Goal: Task Accomplishment & Management: Use online tool/utility

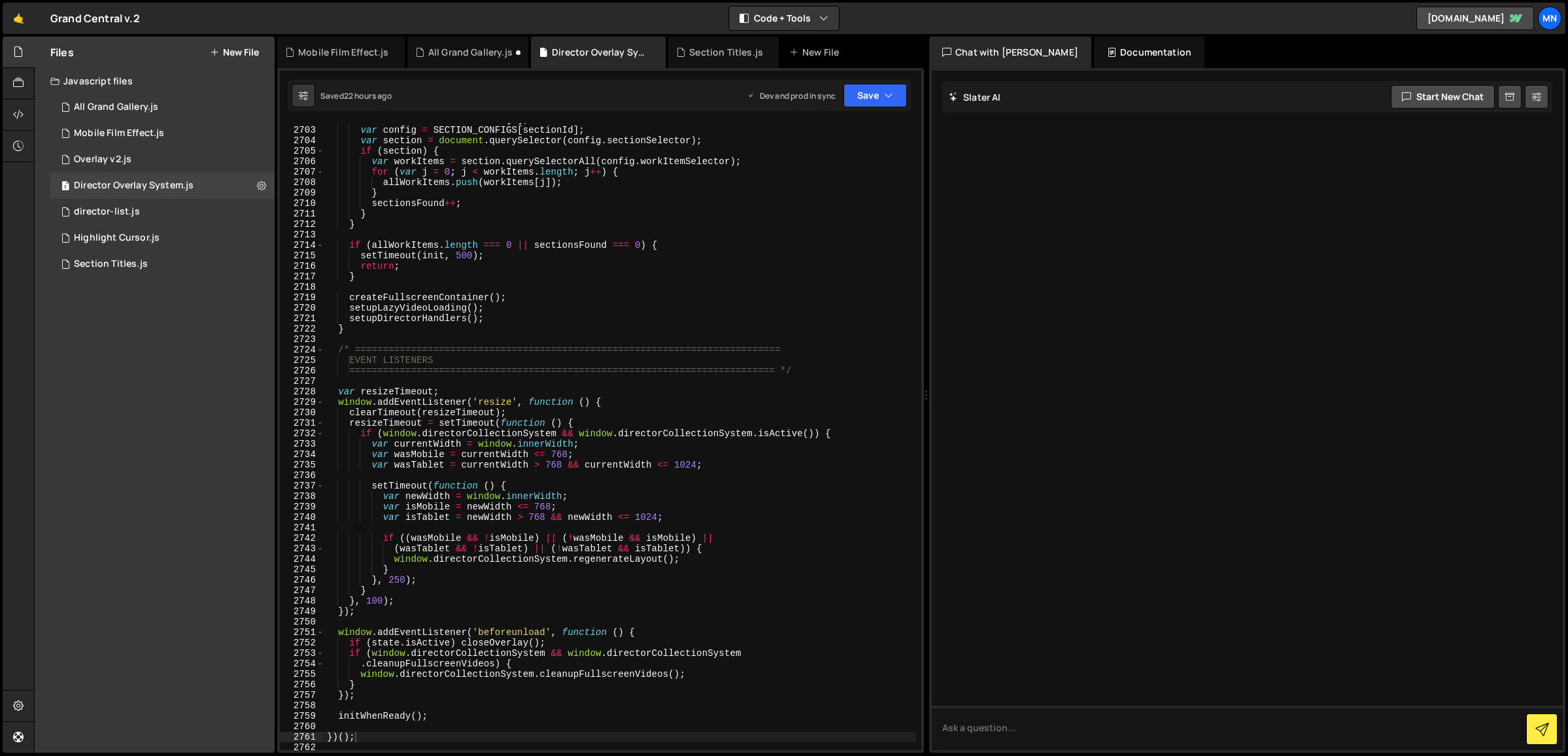
scroll to position [20797, 0]
click at [112, 263] on div "Section Titles.js" at bounding box center [110, 264] width 74 height 12
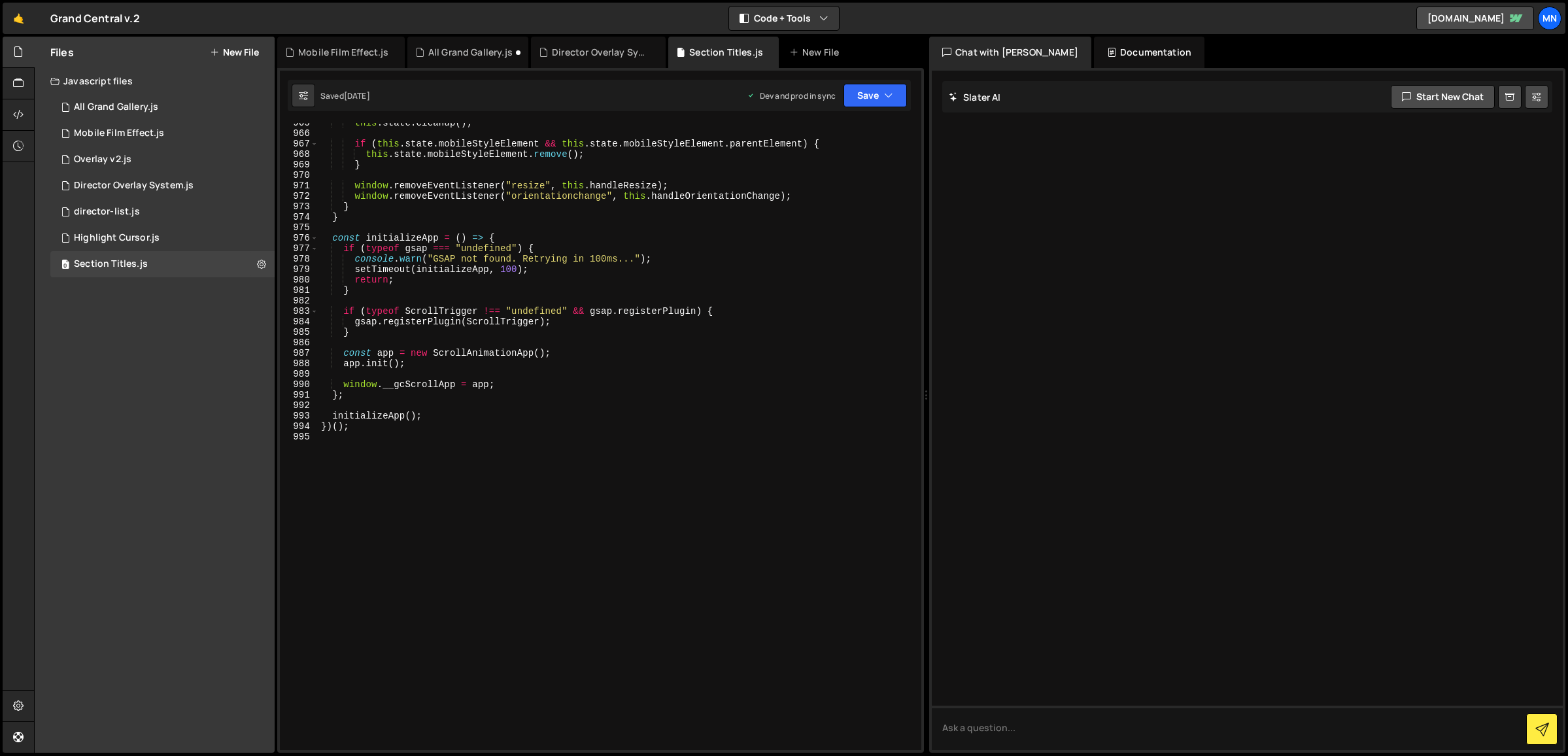
scroll to position [0, 0]
click at [356, 503] on div "this . state . cleanup ( ) ; if ( this . state . mobileStyleElement && this . s…" at bounding box center [617, 442] width 597 height 648
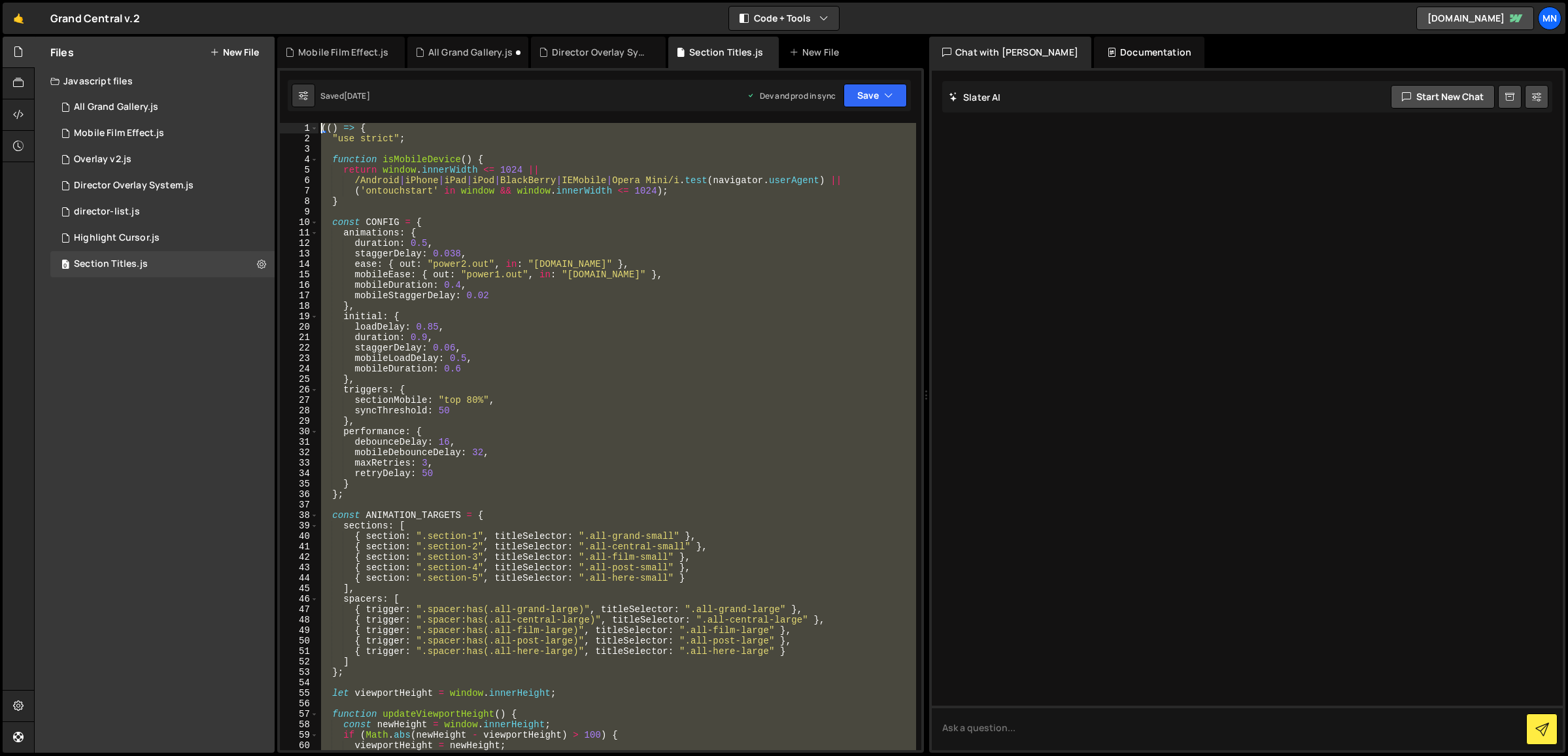
drag, startPoint x: 374, startPoint y: 503, endPoint x: 301, endPoint y: -56, distance: 563.7
click at [301, 0] on html "Projects [GEOGRAPHIC_DATA] Blog [GEOGRAPHIC_DATA] Projects Your Teams Invite te…" at bounding box center [784, 378] width 1568 height 756
paste textarea "})()"
type textarea "})();"
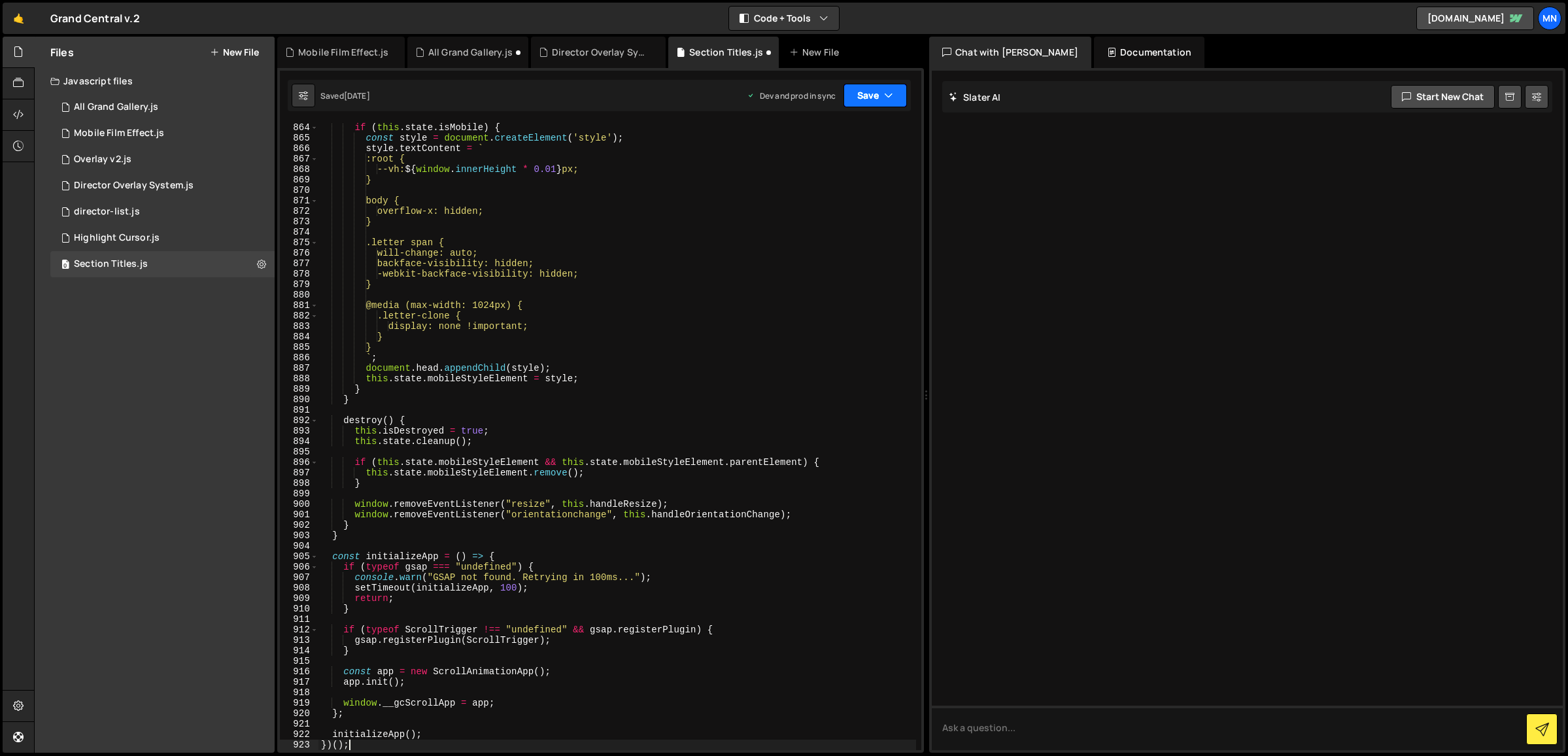
drag, startPoint x: 891, startPoint y: 89, endPoint x: 878, endPoint y: 109, distance: 23.9
click at [891, 90] on icon "button" at bounding box center [889, 95] width 9 height 13
click at [870, 128] on div "Save to Staging S" at bounding box center [830, 127] width 136 height 13
click at [888, 89] on icon "button" at bounding box center [889, 95] width 9 height 13
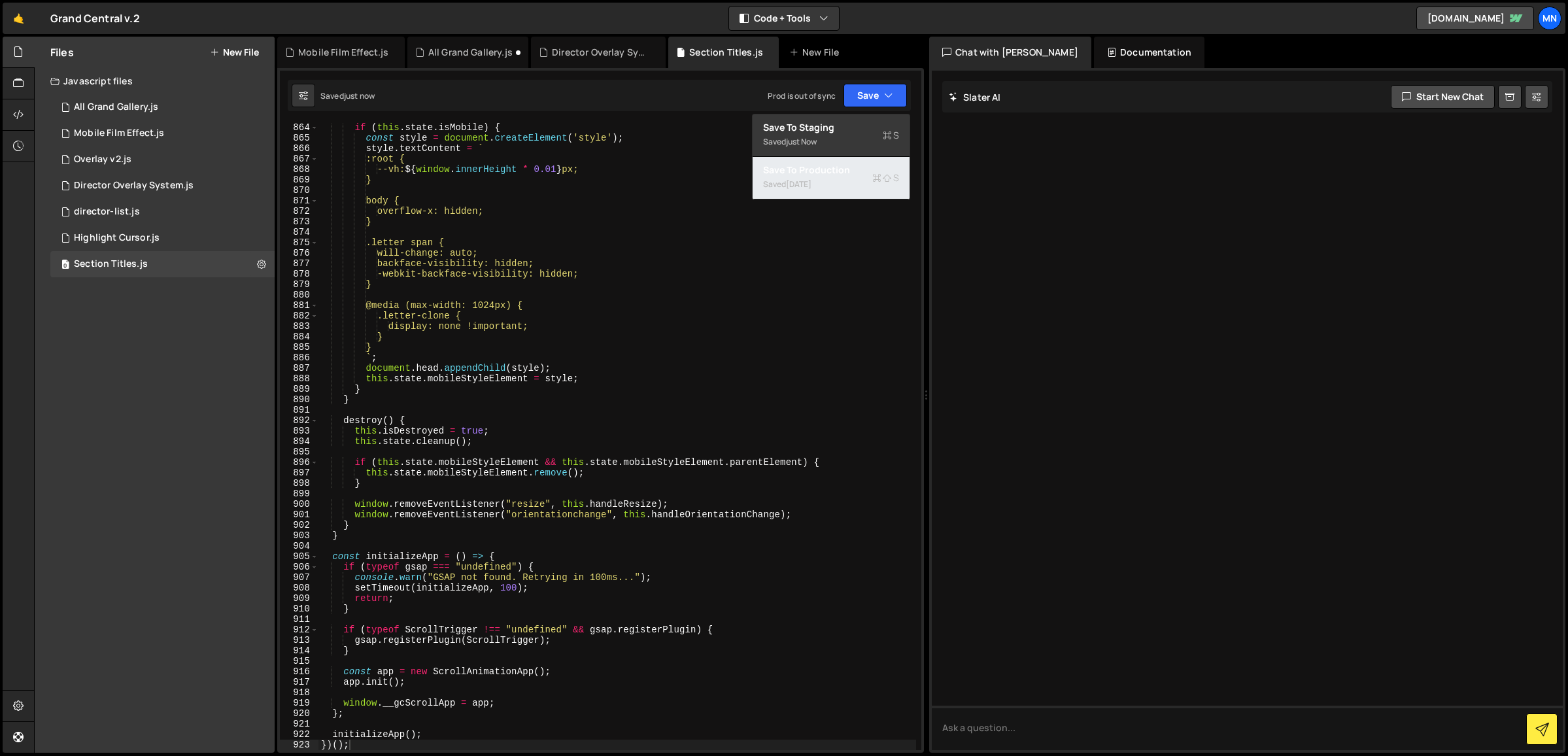
drag, startPoint x: 869, startPoint y: 190, endPoint x: 935, endPoint y: 234, distance: 79.3
click at [869, 190] on div "Saved [DATE]" at bounding box center [830, 184] width 136 height 16
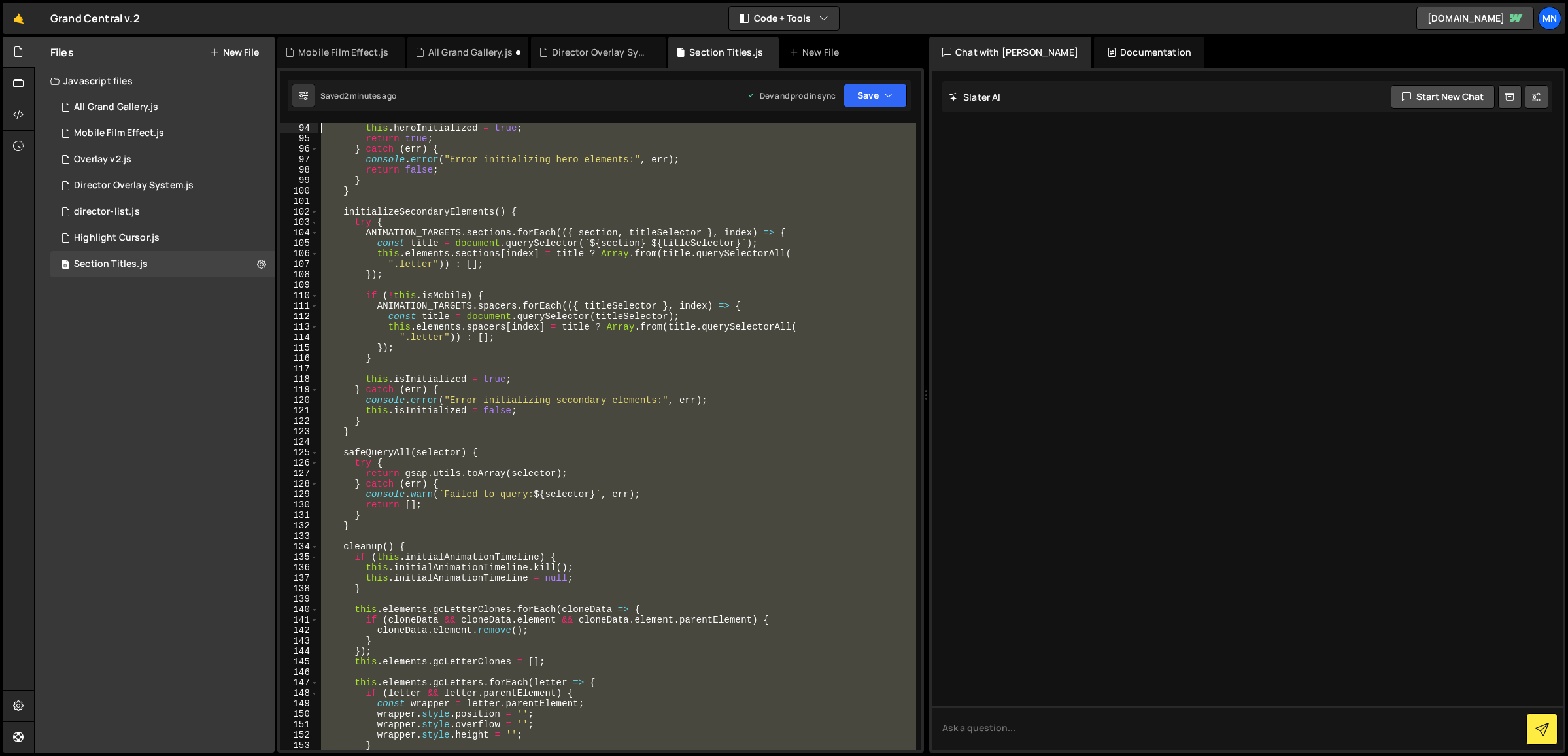
scroll to position [0, 0]
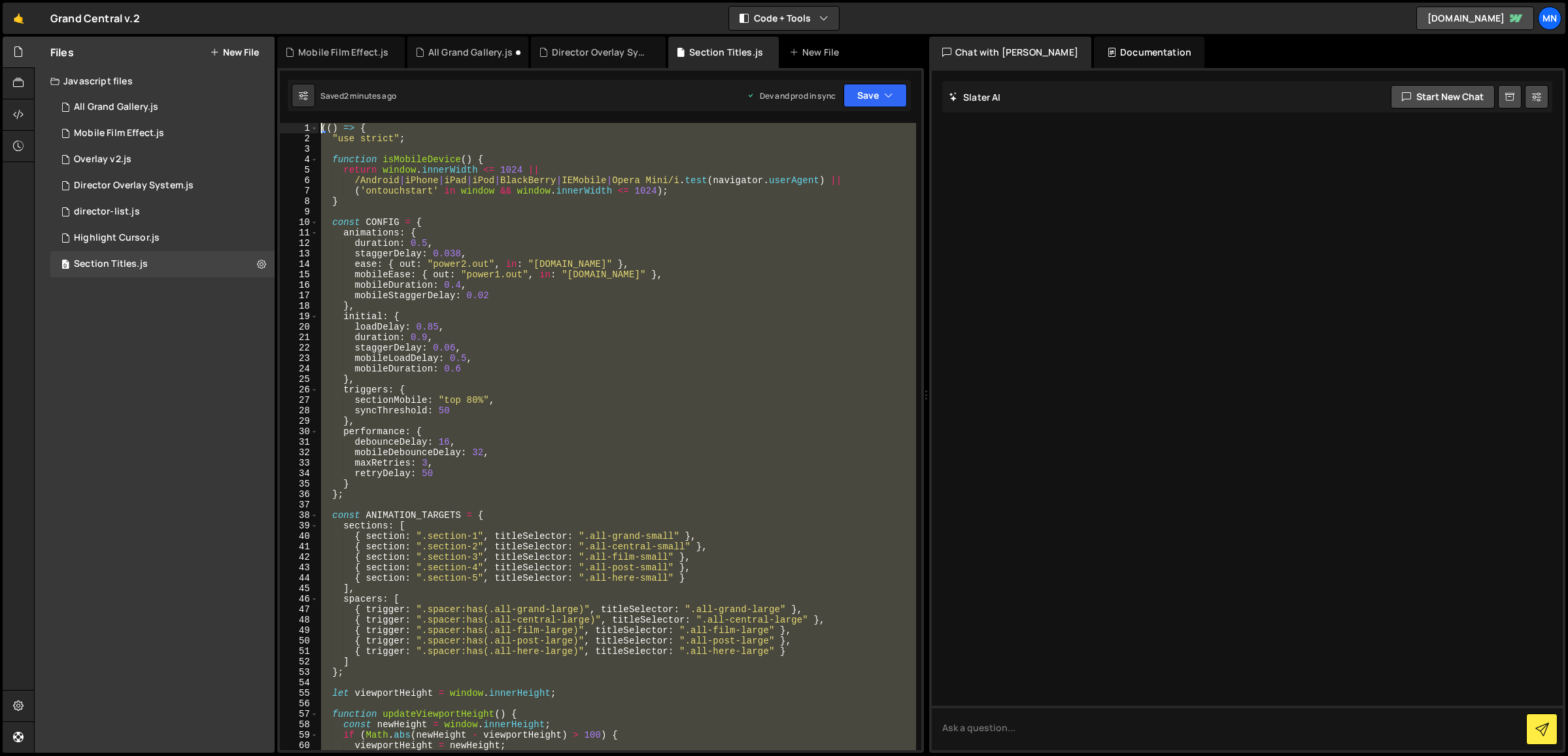
drag, startPoint x: 353, startPoint y: 637, endPoint x: 276, endPoint y: -167, distance: 807.7
click at [276, 0] on html "Projects [GEOGRAPHIC_DATA] Blog [GEOGRAPHIC_DATA] Projects Your Teams Invite te…" at bounding box center [784, 378] width 1568 height 756
paste textarea "})()"
type textarea "})();"
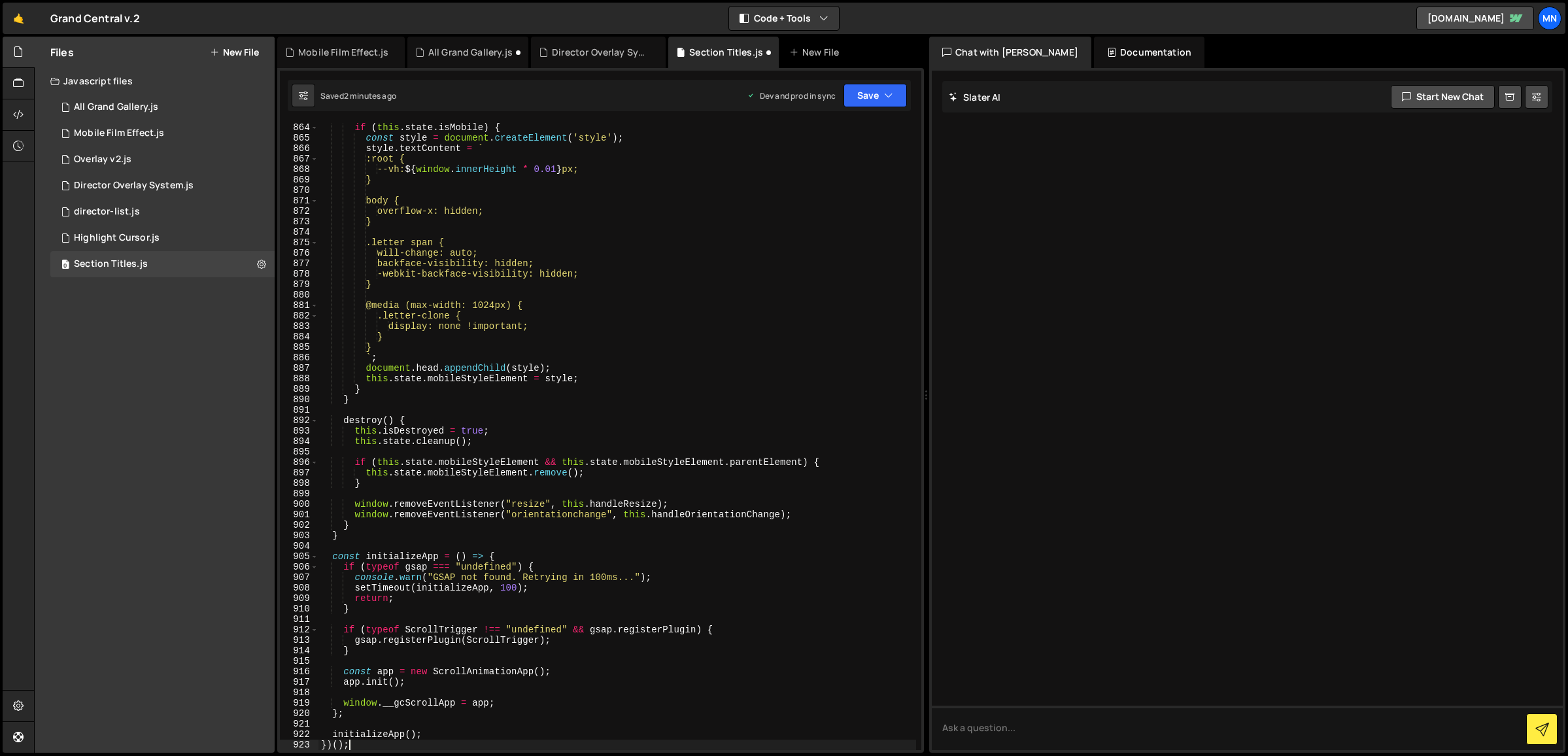
scroll to position [9029, 0]
click at [866, 100] on button "Save" at bounding box center [875, 96] width 64 height 24
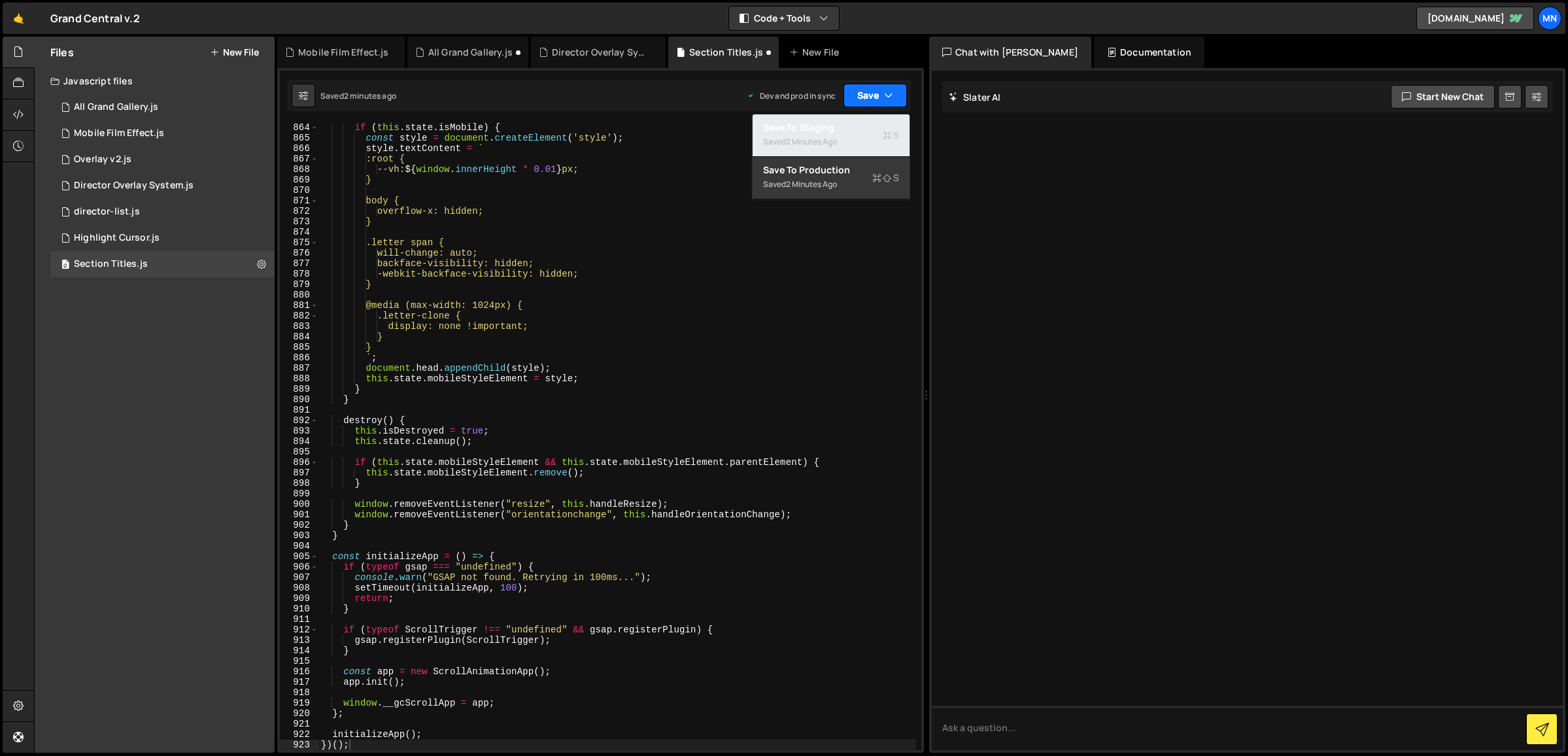
drag, startPoint x: 853, startPoint y: 132, endPoint x: 874, endPoint y: 98, distance: 40.0
click at [856, 129] on div "Save to Staging S" at bounding box center [830, 127] width 136 height 13
click at [880, 85] on button "Save" at bounding box center [875, 96] width 64 height 24
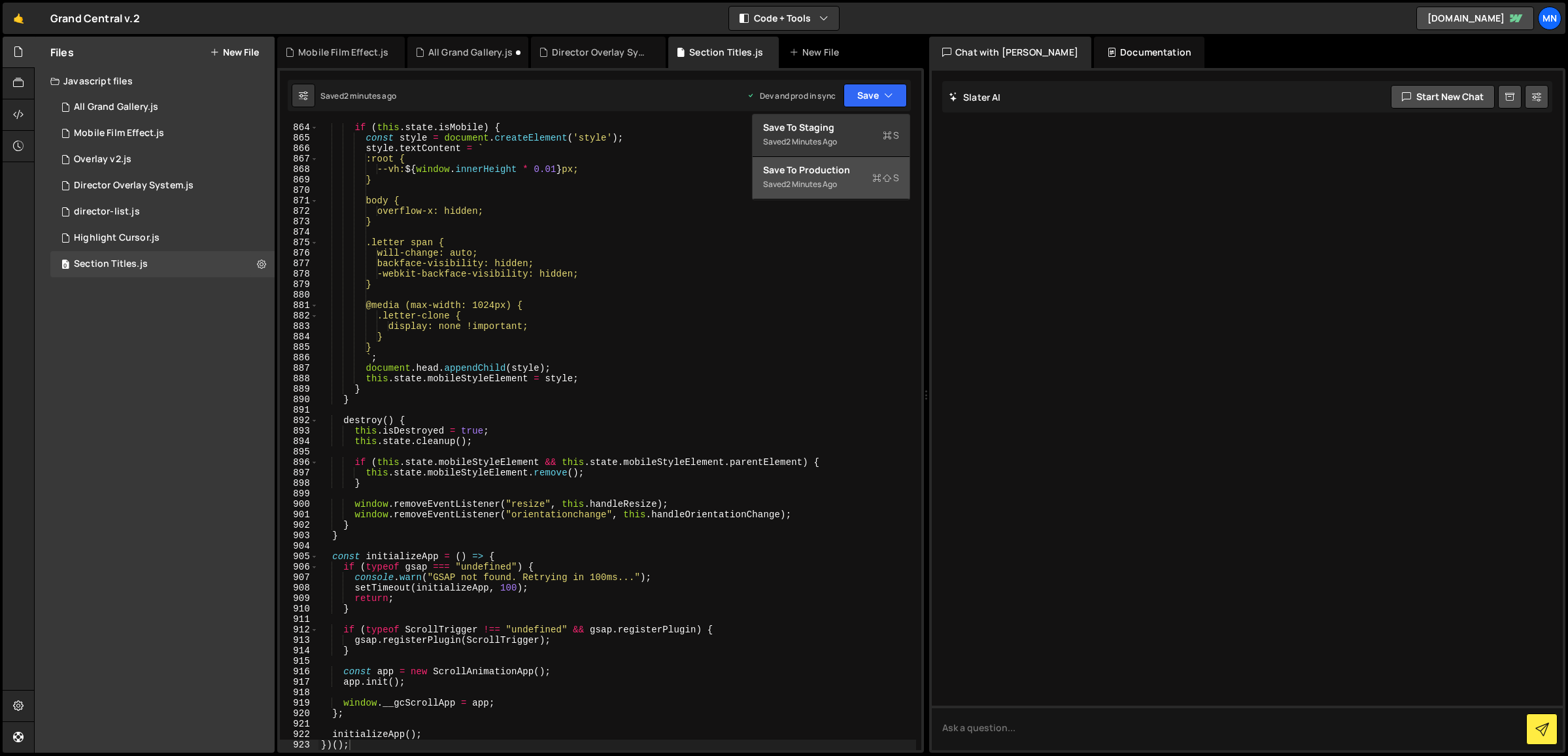
drag, startPoint x: 860, startPoint y: 184, endPoint x: 972, endPoint y: 192, distance: 112.3
click at [861, 184] on div "Saved 2 minutes ago" at bounding box center [830, 184] width 136 height 16
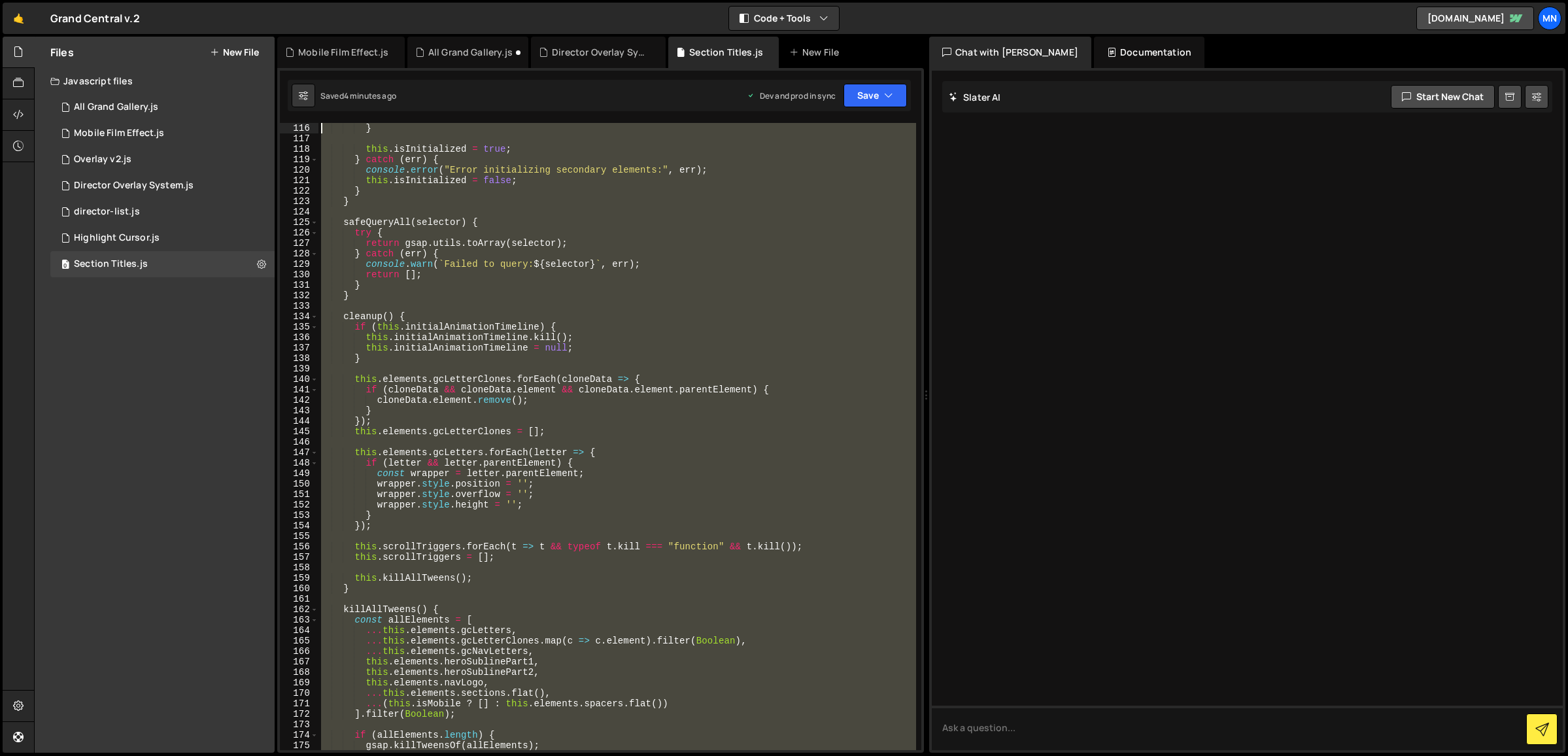
scroll to position [0, 0]
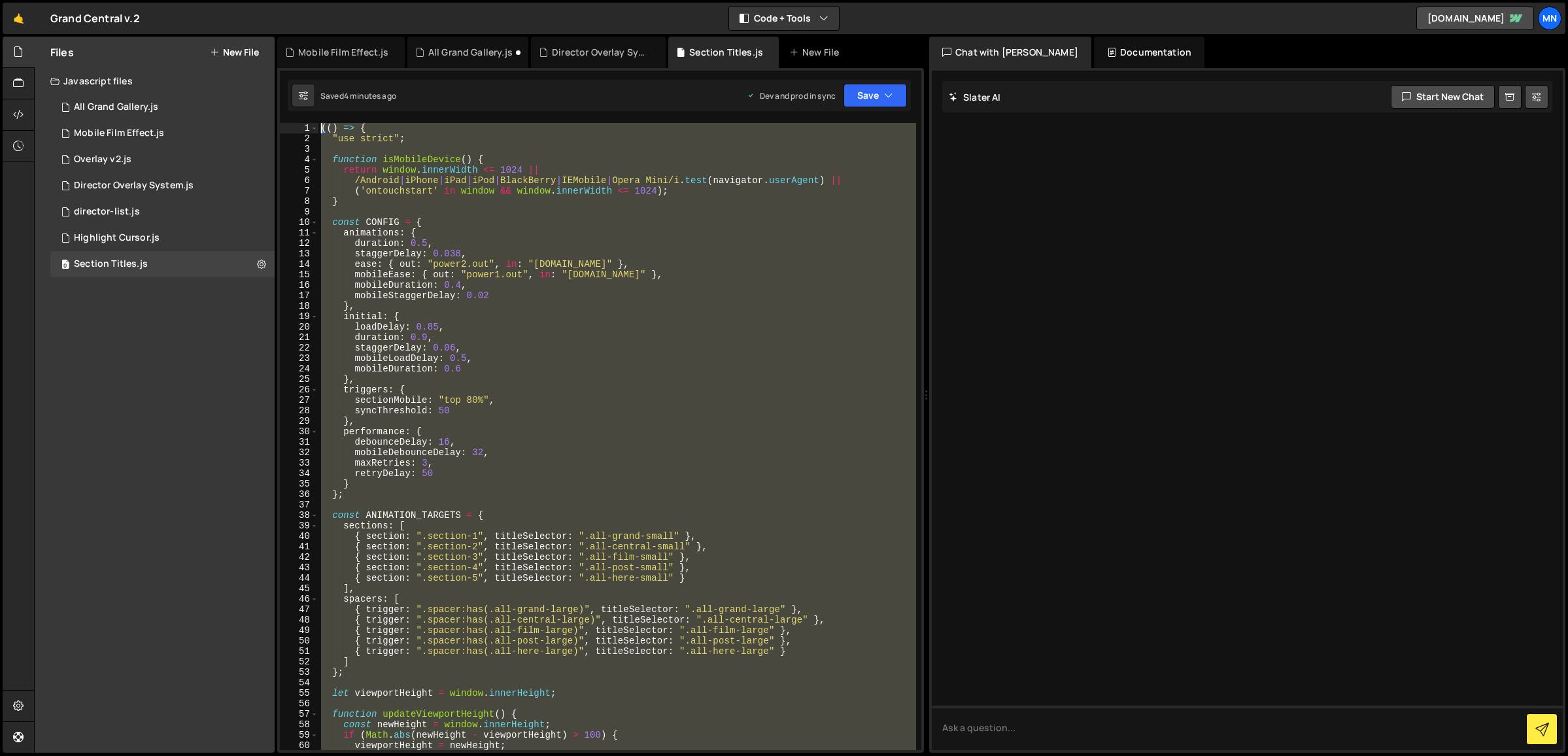
drag, startPoint x: 343, startPoint y: 542, endPoint x: 228, endPoint y: -92, distance: 644.3
click at [228, 0] on html "Projects [GEOGRAPHIC_DATA] Blog [GEOGRAPHIC_DATA] Projects Your Teams Invite te…" at bounding box center [784, 378] width 1568 height 756
paste textarea "})()"
type textarea "})();"
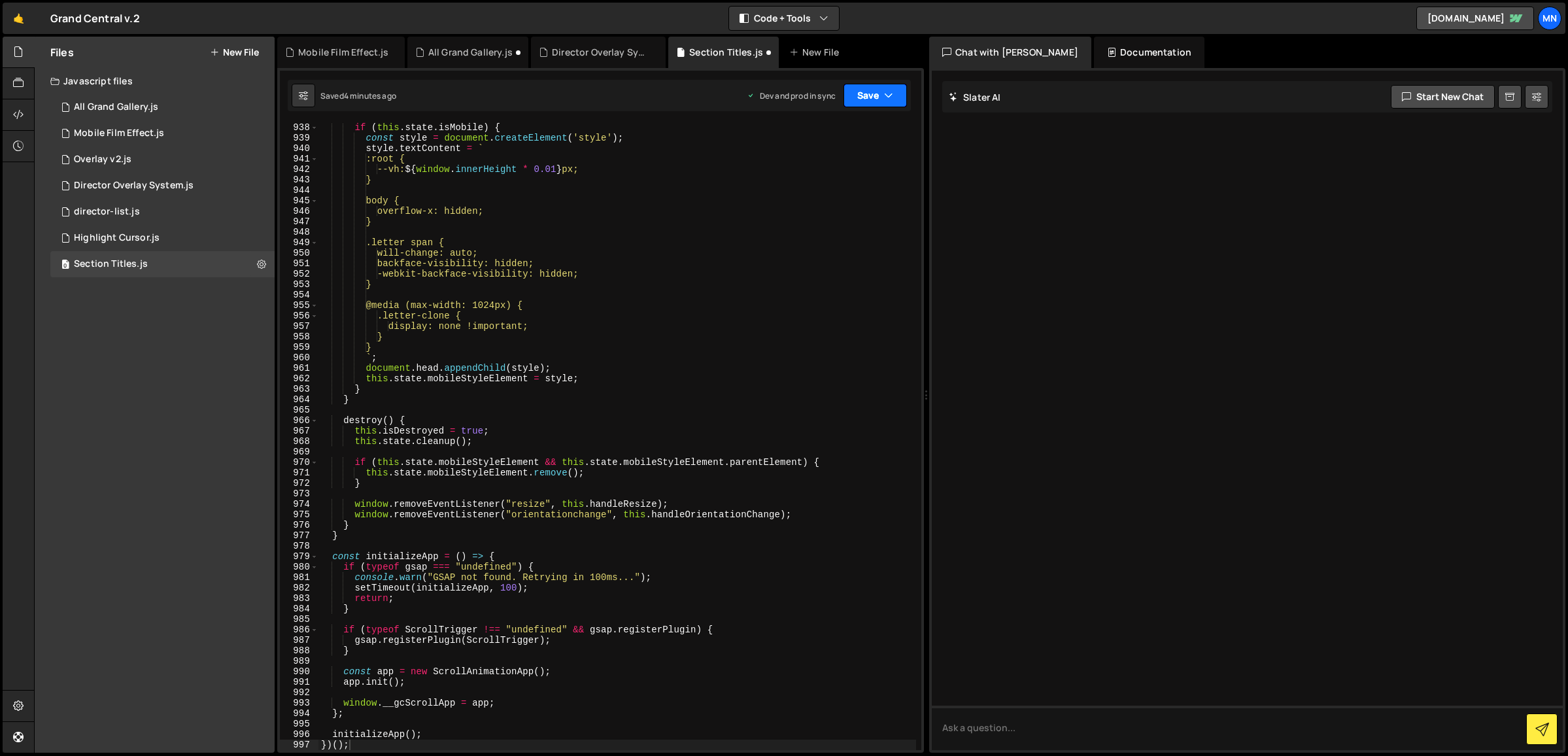
click at [881, 91] on button "Save" at bounding box center [875, 96] width 64 height 24
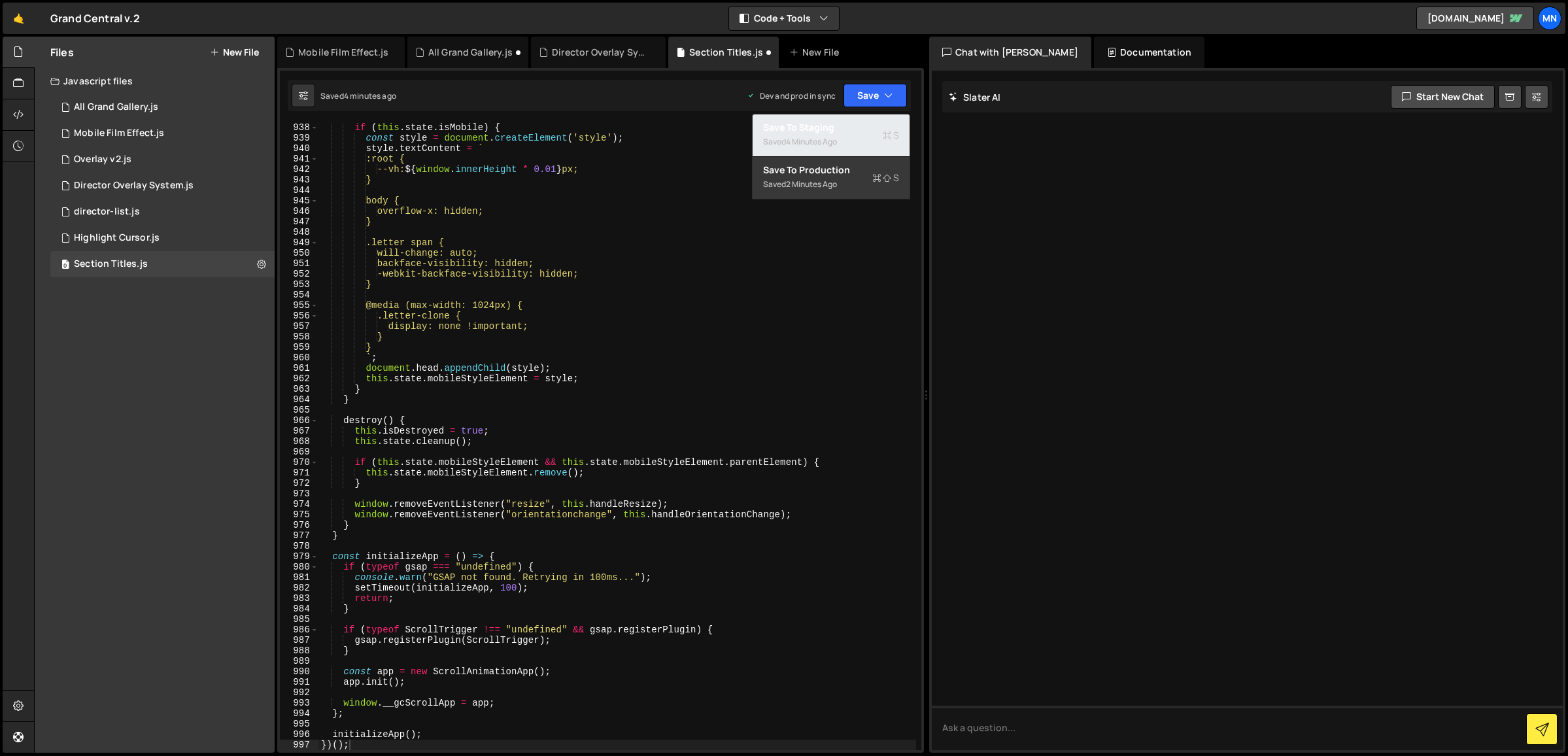
click at [832, 132] on div "Save to Staging S" at bounding box center [830, 127] width 136 height 13
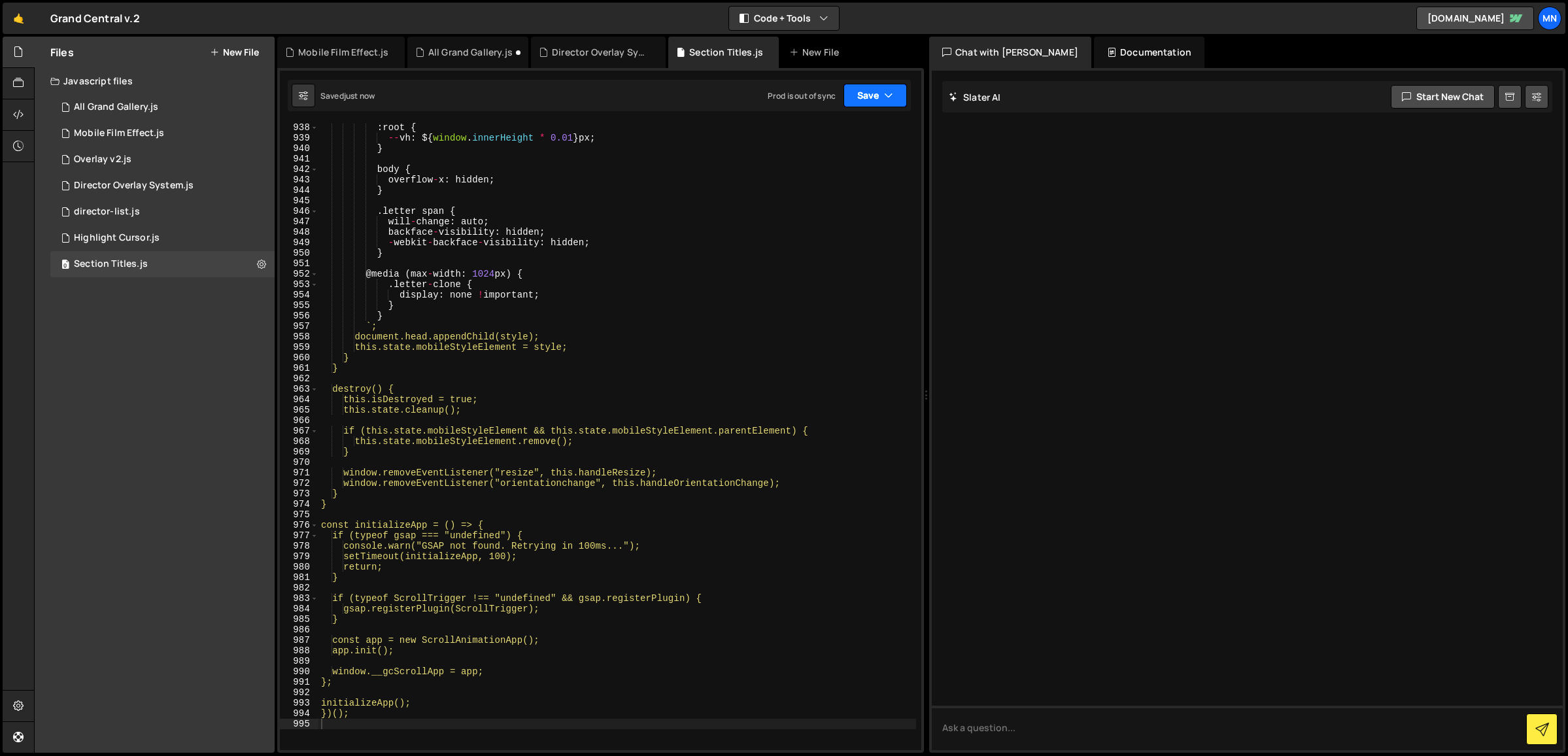
click at [870, 96] on button "Save" at bounding box center [875, 96] width 64 height 24
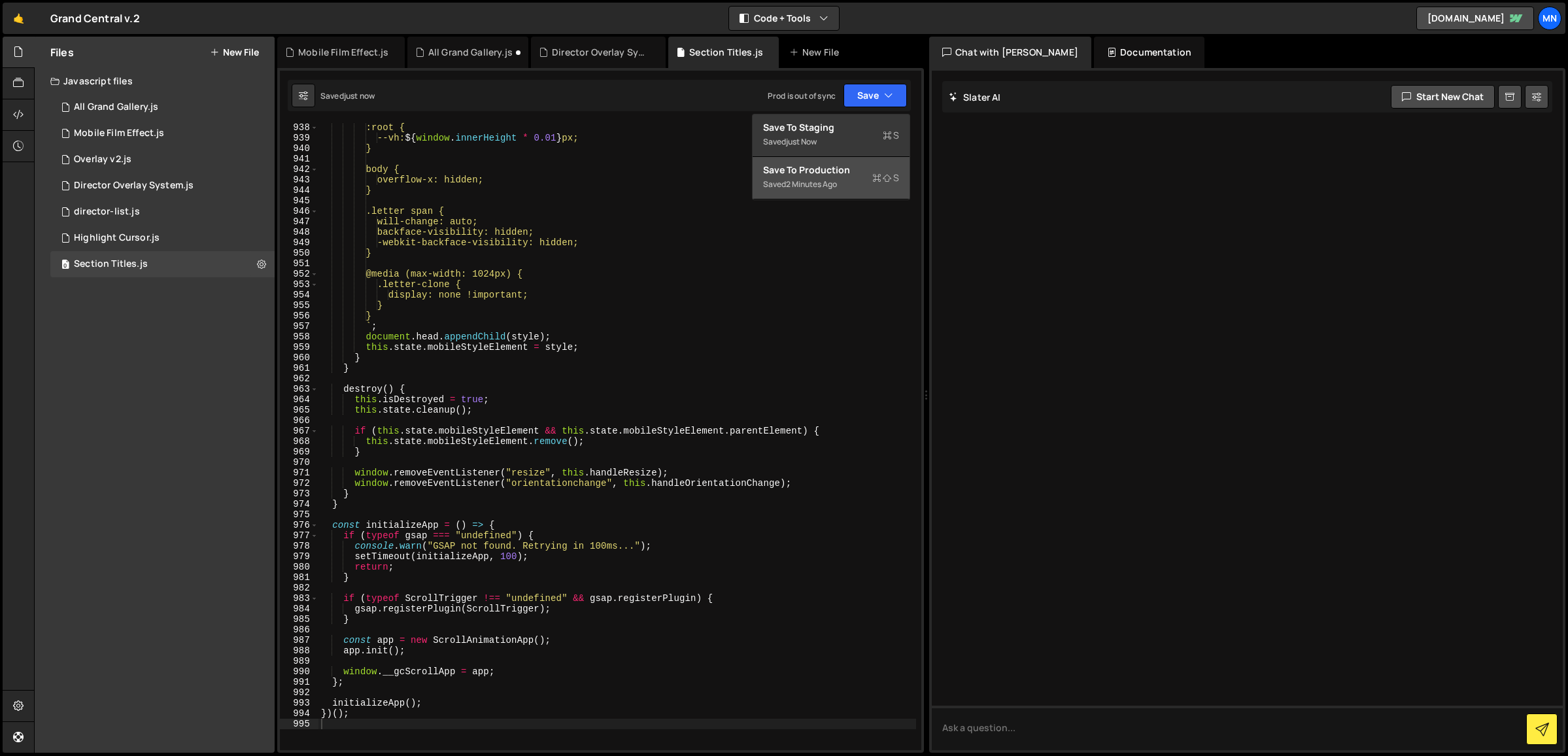
click at [851, 177] on div "Saved 2 minutes ago" at bounding box center [830, 184] width 136 height 16
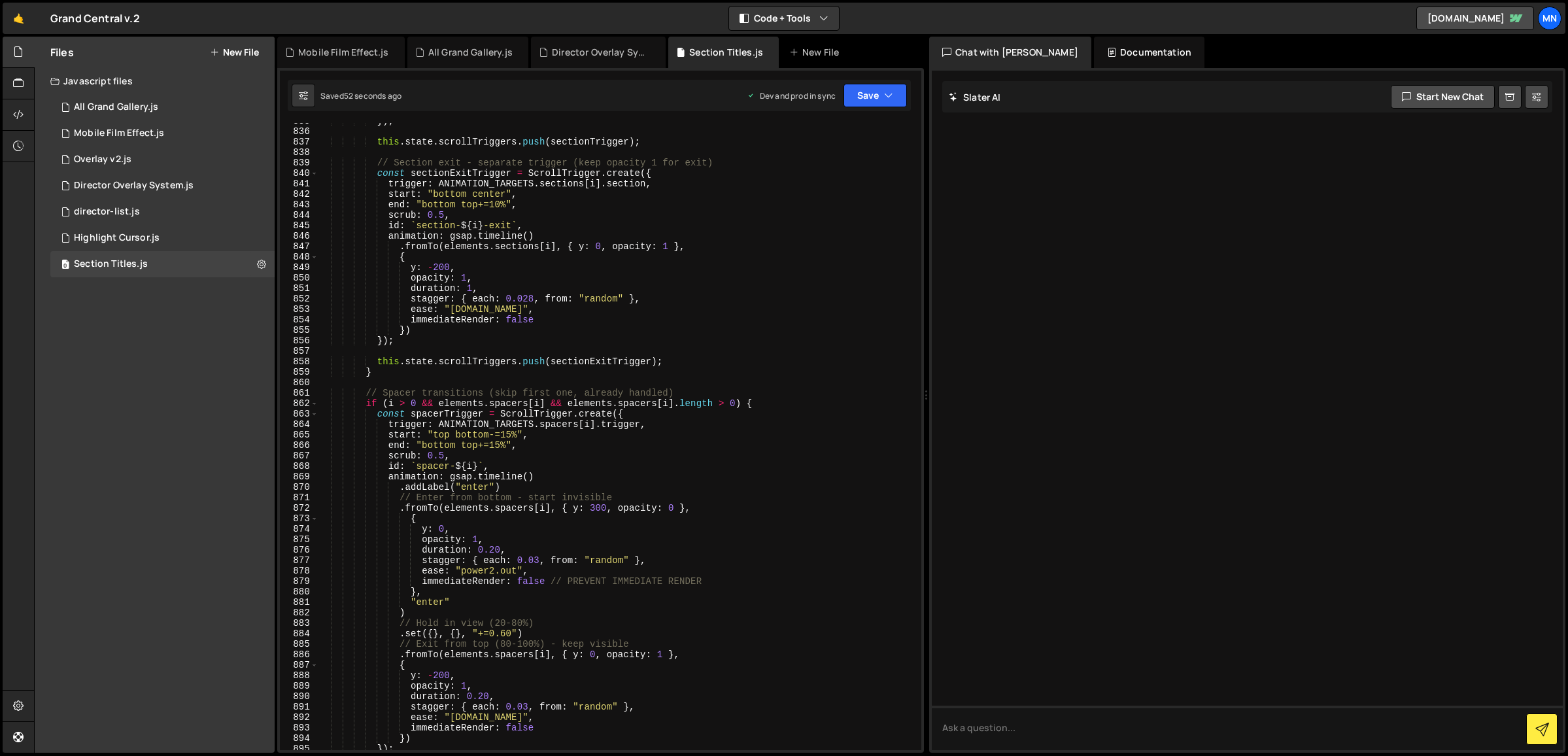
scroll to position [8801, 0]
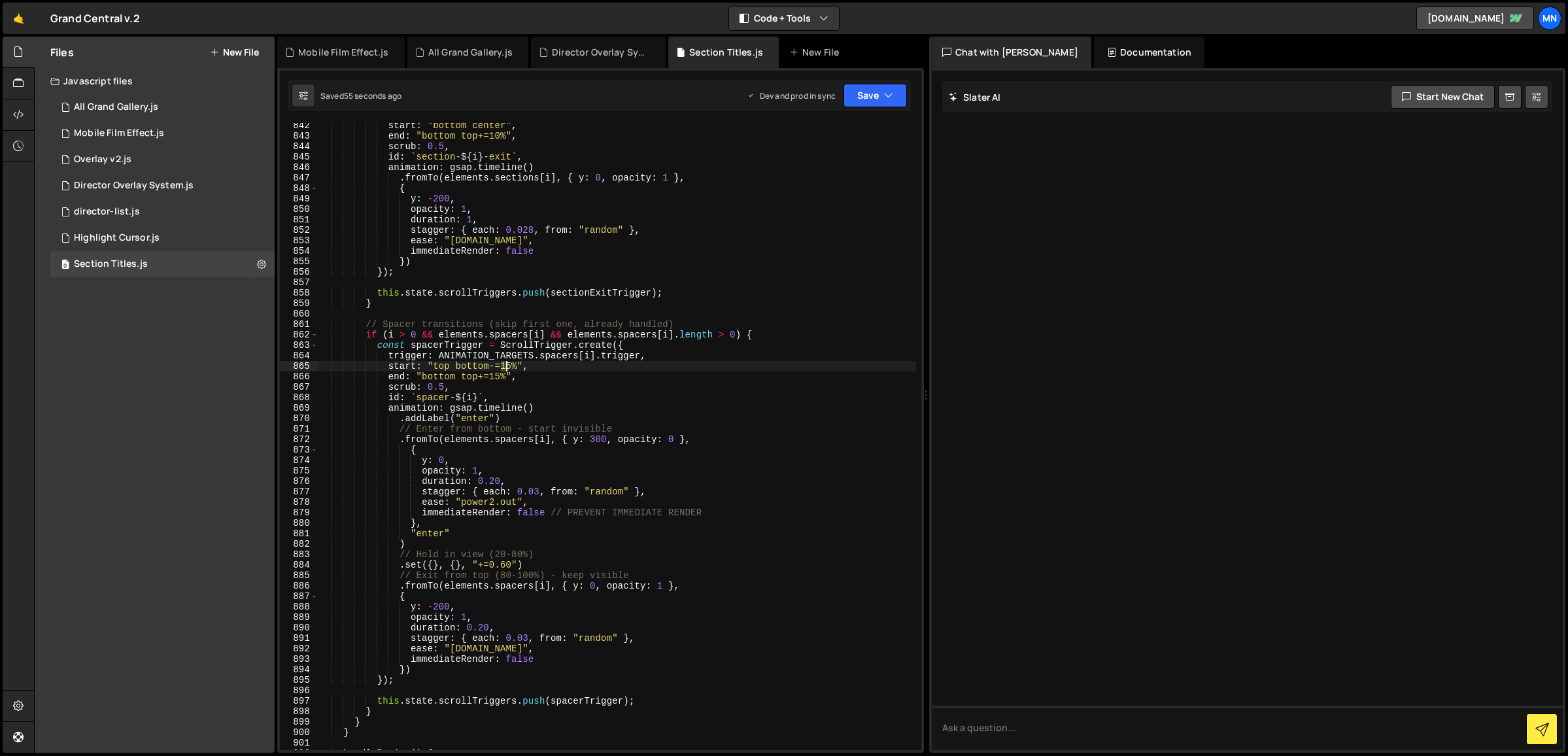
drag, startPoint x: 501, startPoint y: 364, endPoint x: 509, endPoint y: 364, distance: 8.0
click at [509, 364] on div "start : "bottom center" , end : "bottom top+=10%" , scrub : 0.5 , id : ` sectio…" at bounding box center [617, 444] width 597 height 648
click at [782, 384] on div "start : "bottom center" , end : "bottom top+=10%" , scrub : 0.5 , id : ` sectio…" at bounding box center [617, 444] width 597 height 648
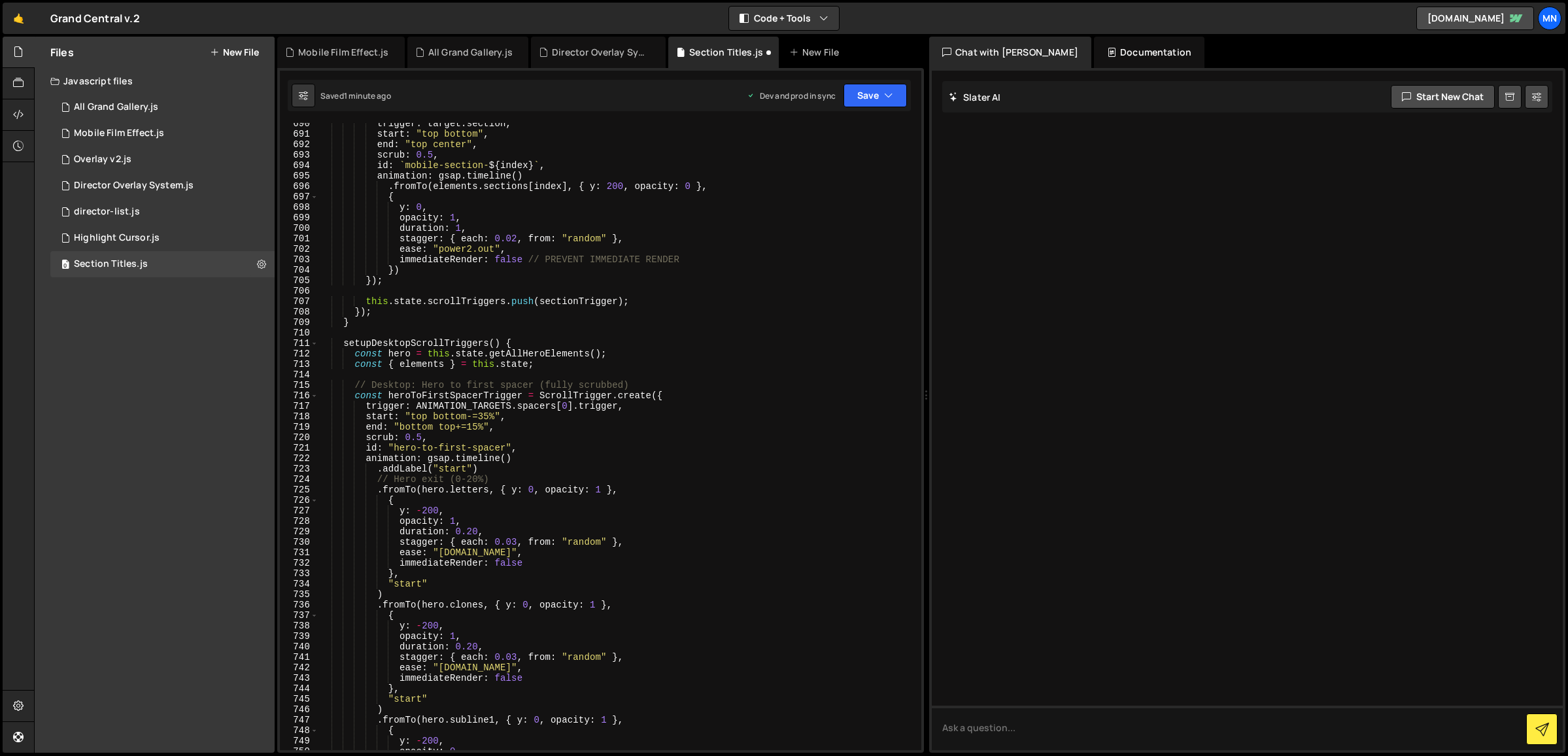
scroll to position [7212, 0]
type textarea "scrub: 0.5,"
click at [862, 94] on button "Save" at bounding box center [875, 96] width 64 height 24
click at [853, 153] on button "Save to Staging S Saved 1 minute ago" at bounding box center [831, 135] width 157 height 43
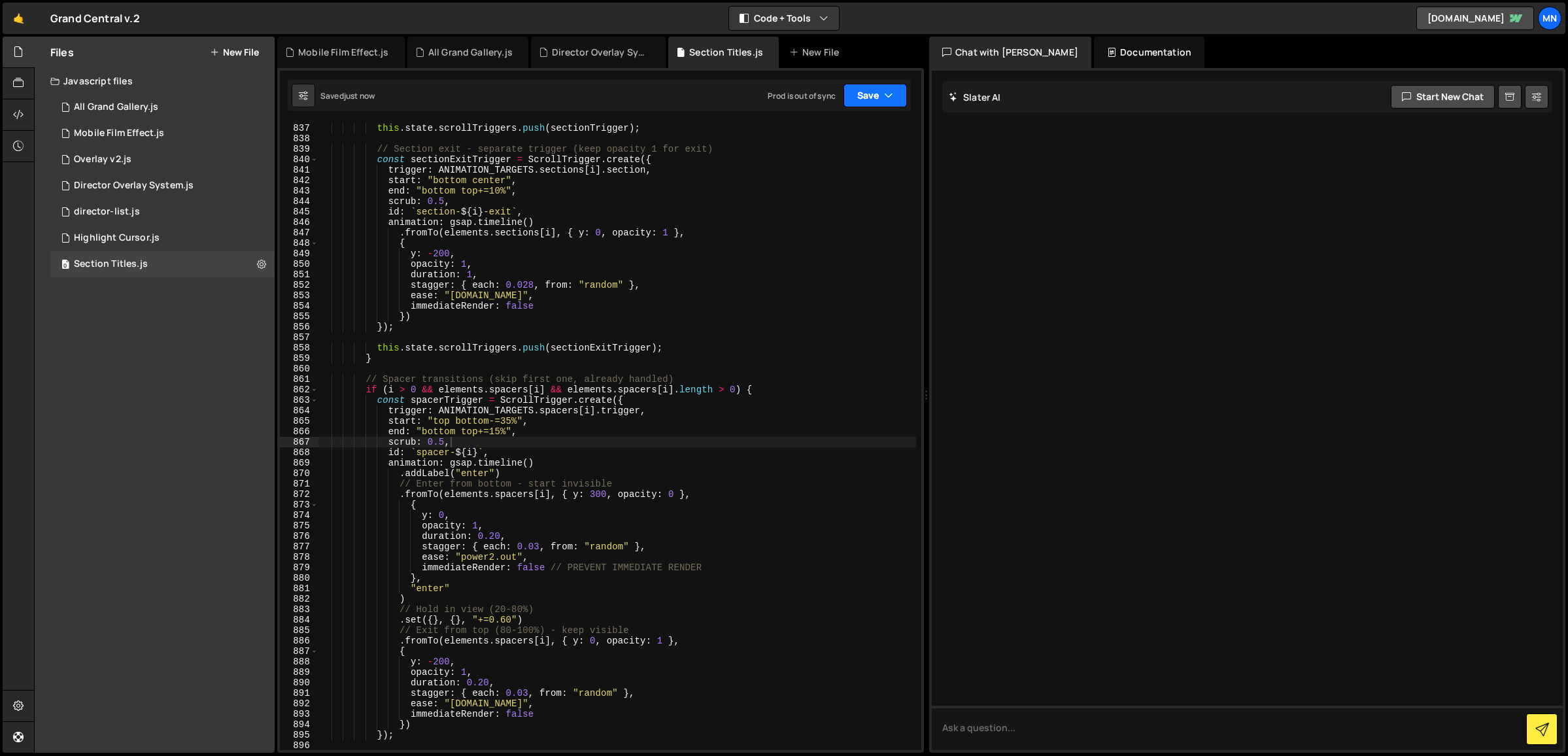
drag, startPoint x: 889, startPoint y: 87, endPoint x: 910, endPoint y: 152, distance: 68.3
click at [889, 87] on button "Save" at bounding box center [875, 96] width 64 height 24
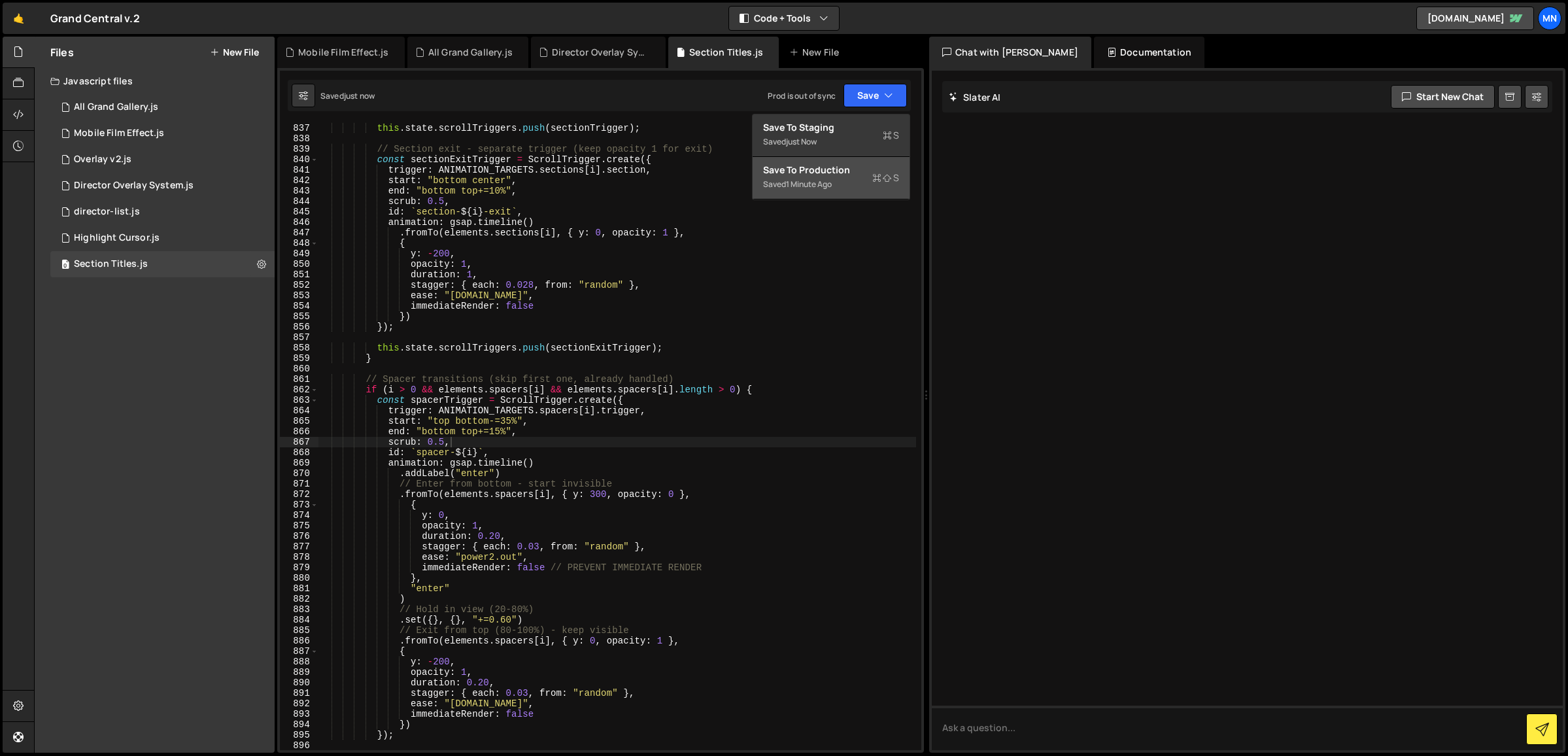
click at [879, 194] on button "Save to Production S Saved 1 minute ago" at bounding box center [831, 178] width 157 height 43
click at [122, 112] on div "All Grand Gallery.js" at bounding box center [116, 107] width 85 height 12
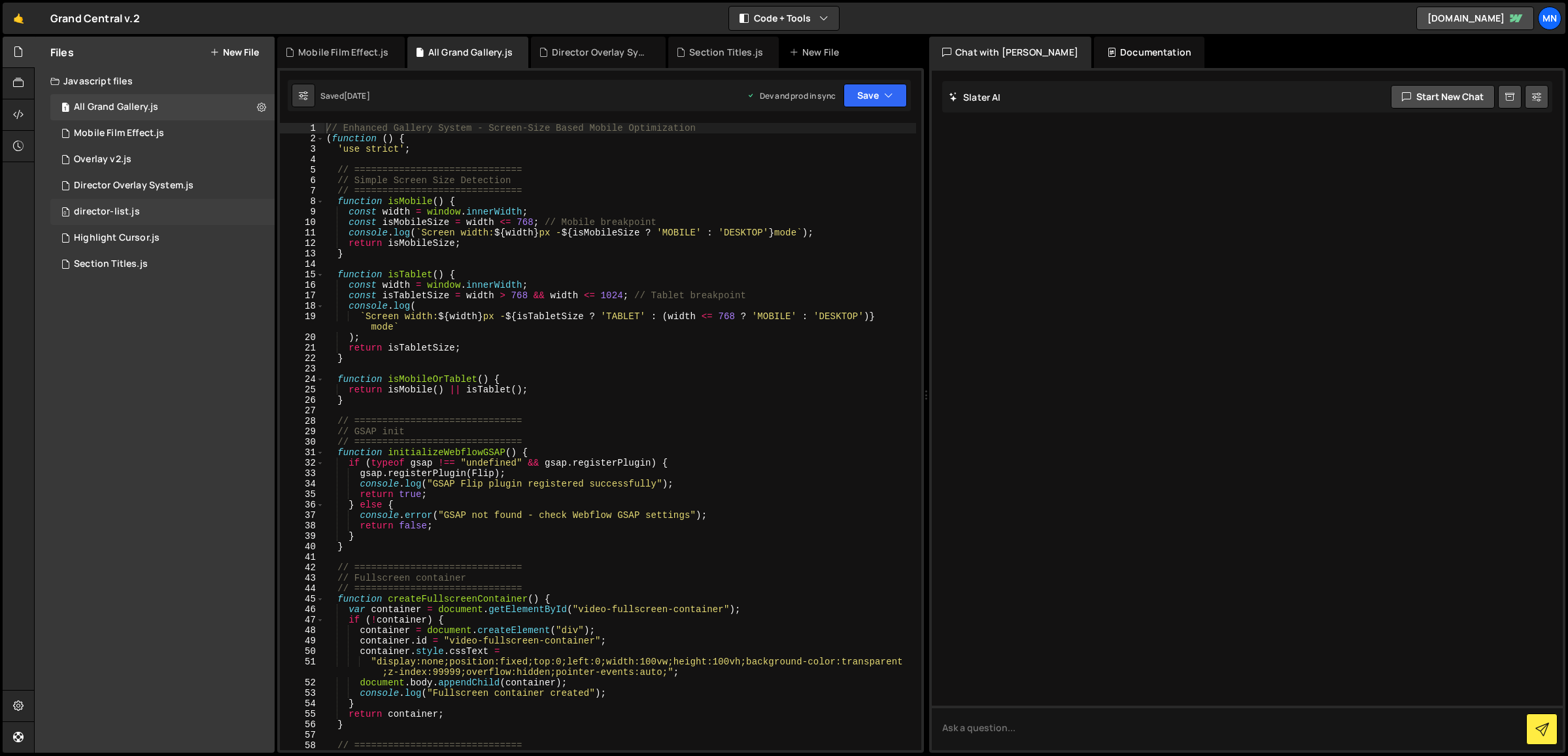
click at [108, 213] on div "director-list.js" at bounding box center [106, 211] width 66 height 12
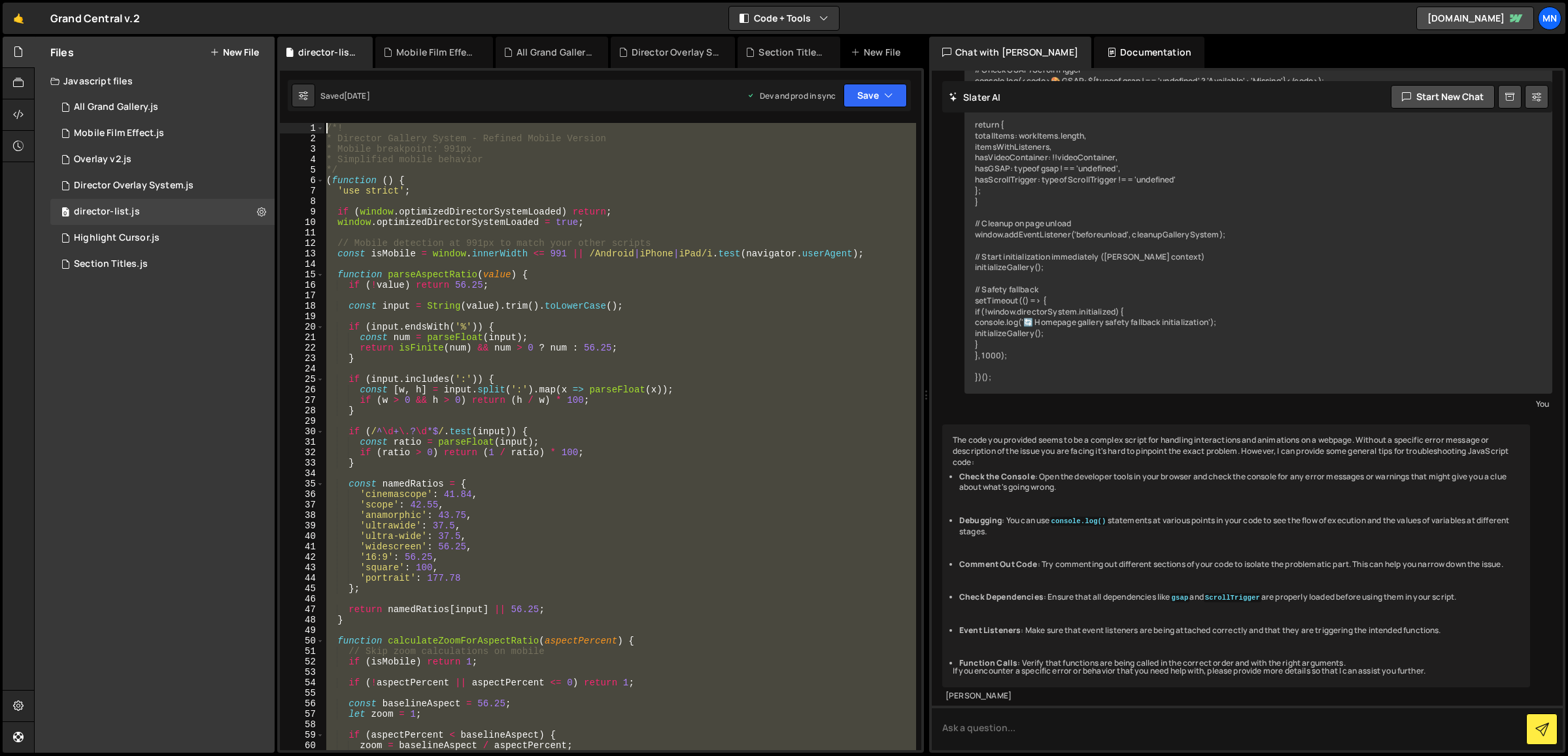
scroll to position [0, 0]
drag, startPoint x: 383, startPoint y: 742, endPoint x: 322, endPoint y: -46, distance: 790.4
click at [322, 0] on html "Projects [GEOGRAPHIC_DATA] Blog [GEOGRAPHIC_DATA] Projects Your Teams Invite te…" at bounding box center [784, 378] width 1568 height 756
type textarea "/*! * Director Gallery System - Refined Mobile Version"
